Goal: Information Seeking & Learning: Check status

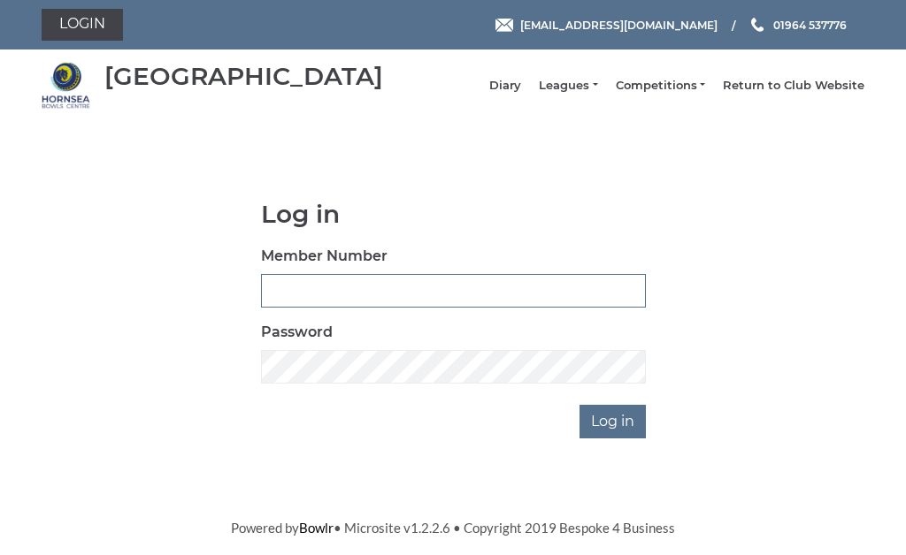
click at [381, 303] on input "Member Number" at bounding box center [453, 291] width 385 height 34
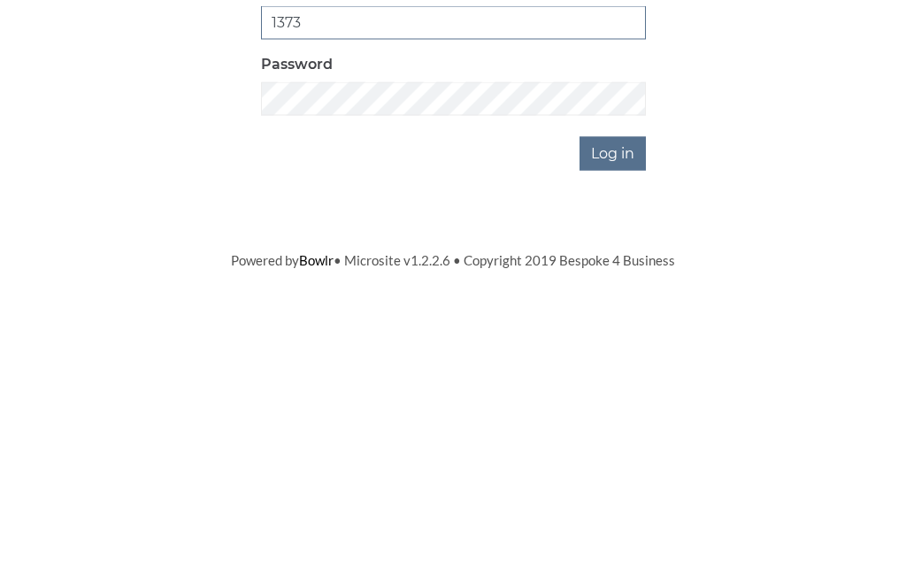
type input "1373"
click at [626, 405] on input "Log in" at bounding box center [612, 422] width 66 height 34
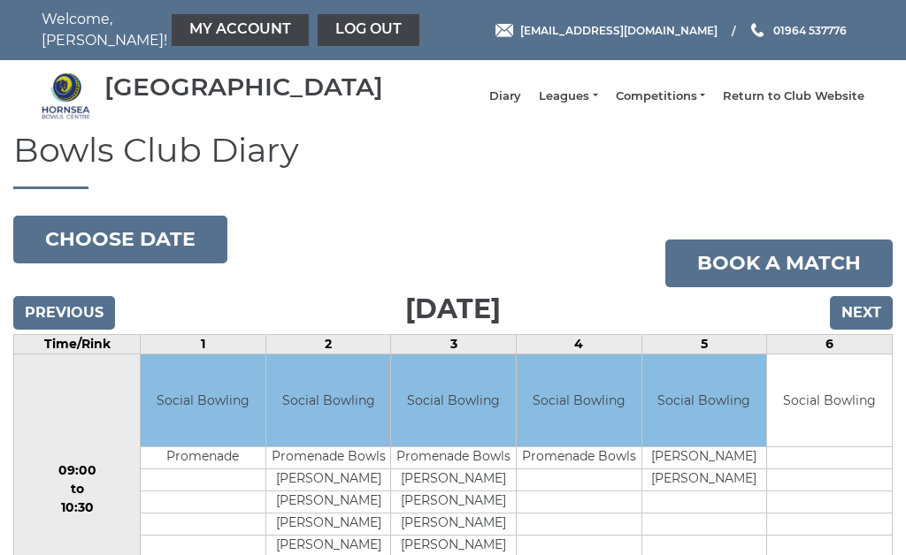
click at [597, 104] on link "Leagues" at bounding box center [568, 96] width 58 height 16
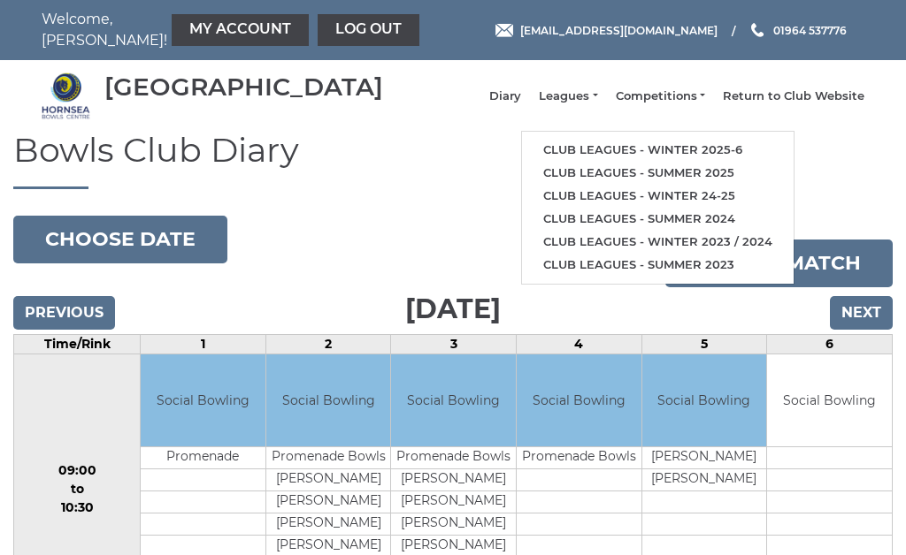
click at [650, 158] on link "Club leagues - Winter 2025-6" at bounding box center [658, 150] width 272 height 23
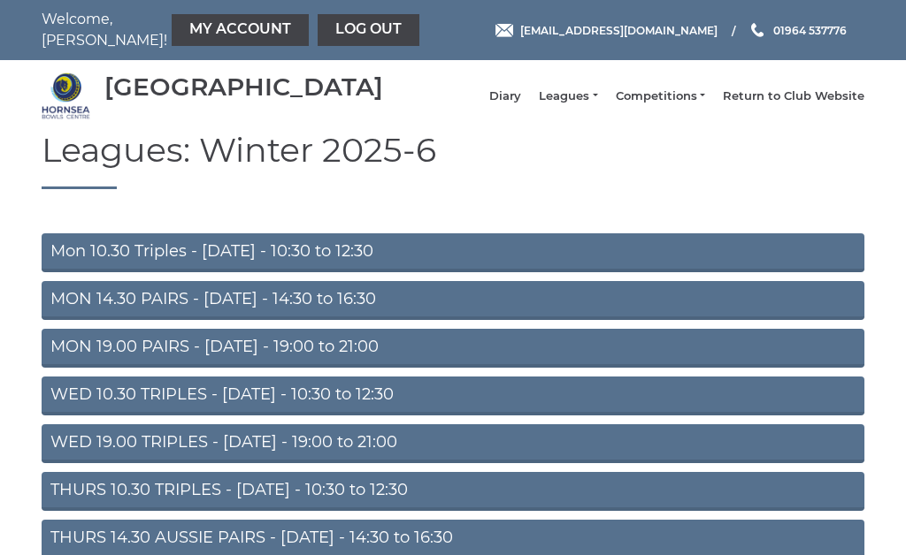
click at [148, 410] on link "WED 10.30 TRIPLES - Wednesday - 10:30 to 12:30" at bounding box center [453, 396] width 823 height 39
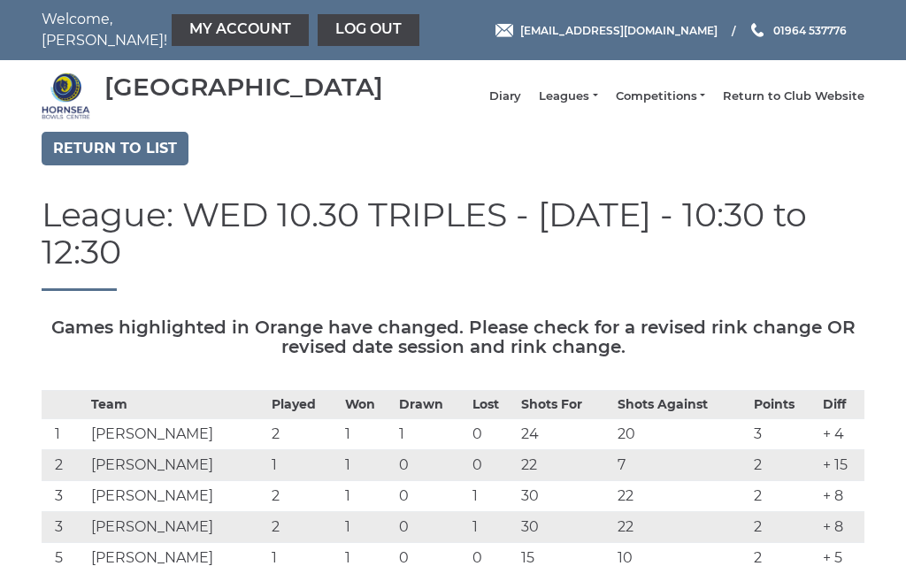
click at [330, 39] on link "Log out" at bounding box center [369, 30] width 102 height 32
